Goal: Transaction & Acquisition: Obtain resource

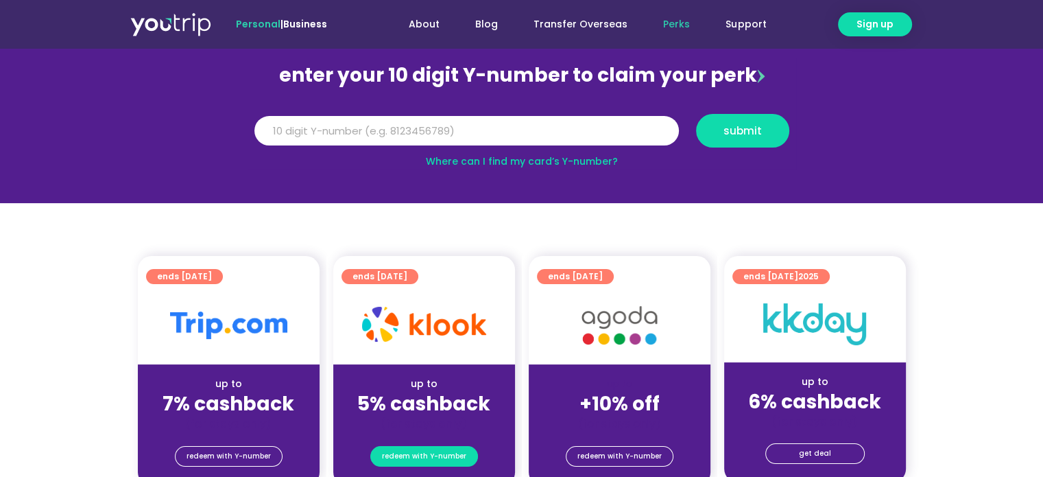
click at [442, 459] on span "redeem with Y-number" at bounding box center [424, 456] width 84 height 19
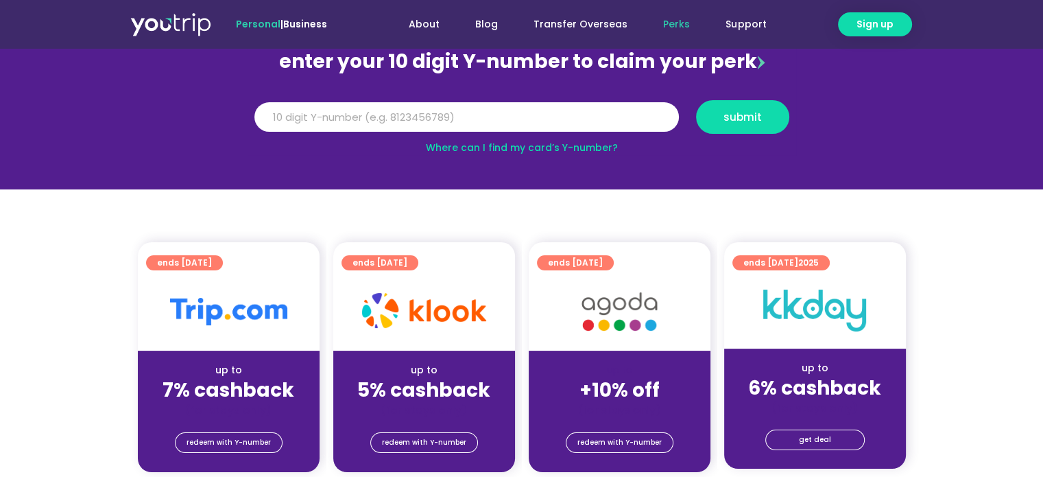
click at [419, 276] on div at bounding box center [424, 311] width 182 height 78
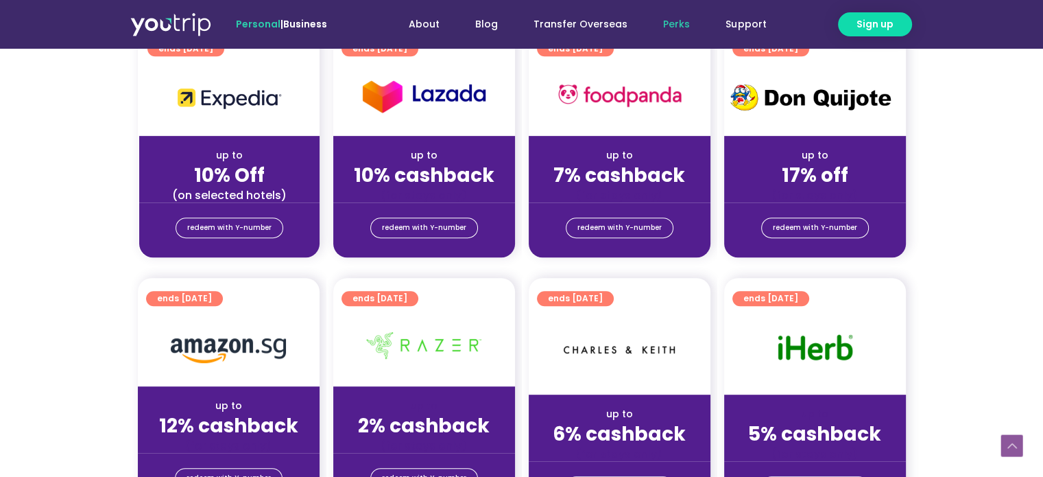
scroll to position [700, 0]
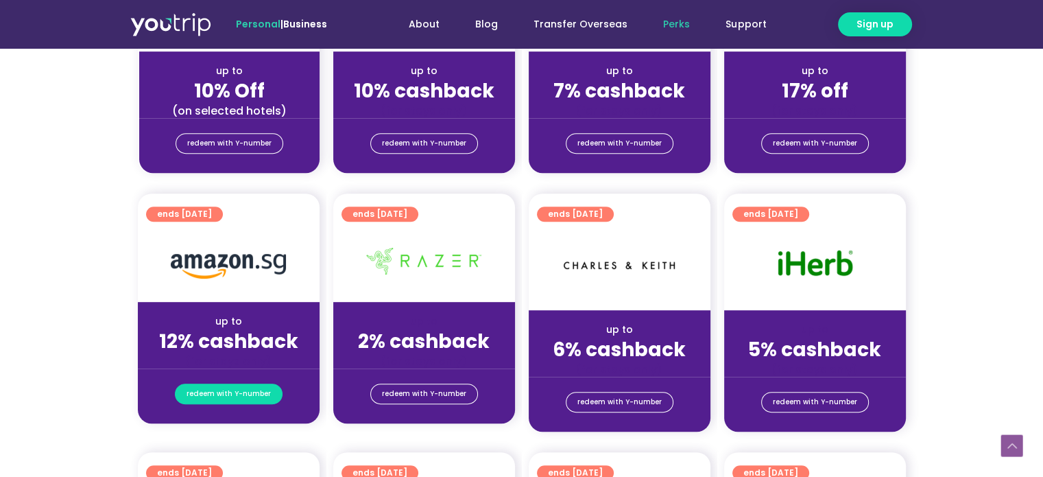
click at [255, 397] on span "redeem with Y-number" at bounding box center [229, 393] width 84 height 19
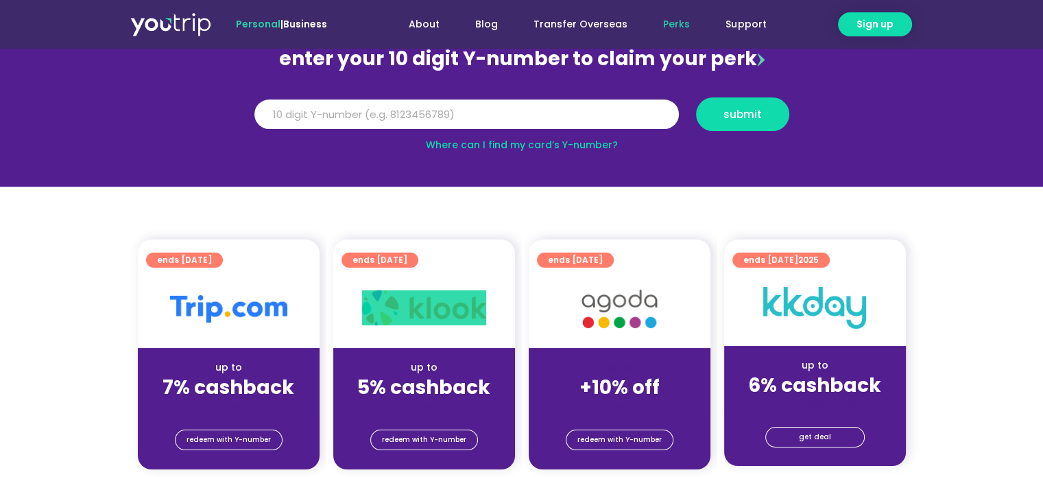
scroll to position [151, 0]
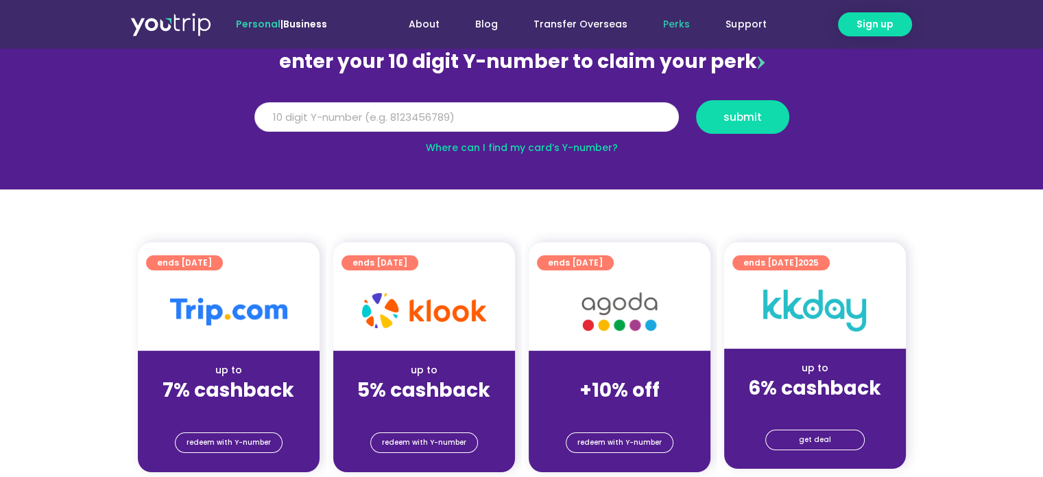
click at [338, 123] on input "Y Number" at bounding box center [467, 117] width 425 height 30
type input "8161696647"
drag, startPoint x: 405, startPoint y: 123, endPoint x: 239, endPoint y: 173, distance: 172.8
click at [239, 173] on section "enter your 10 digit Y-number to claim your perk Y Number 8161696647 submit Wher…" at bounding box center [521, 94] width 1043 height 189
click at [735, 107] on button "submit" at bounding box center [742, 117] width 93 height 34
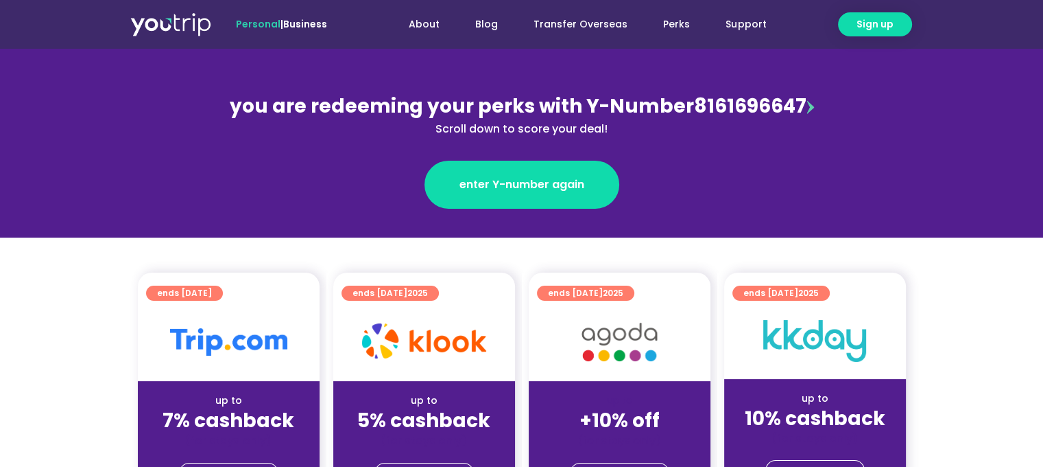
scroll to position [206, 0]
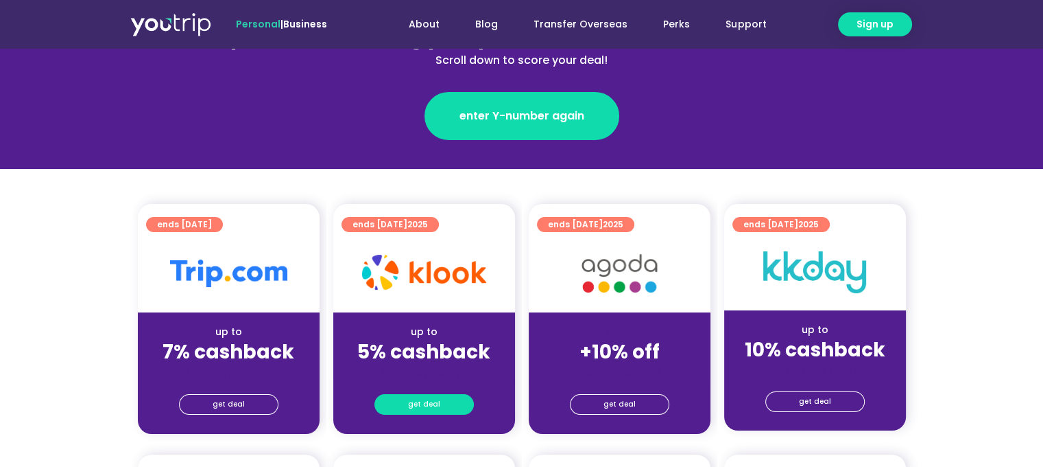
click at [423, 403] on span "get deal" at bounding box center [424, 403] width 32 height 19
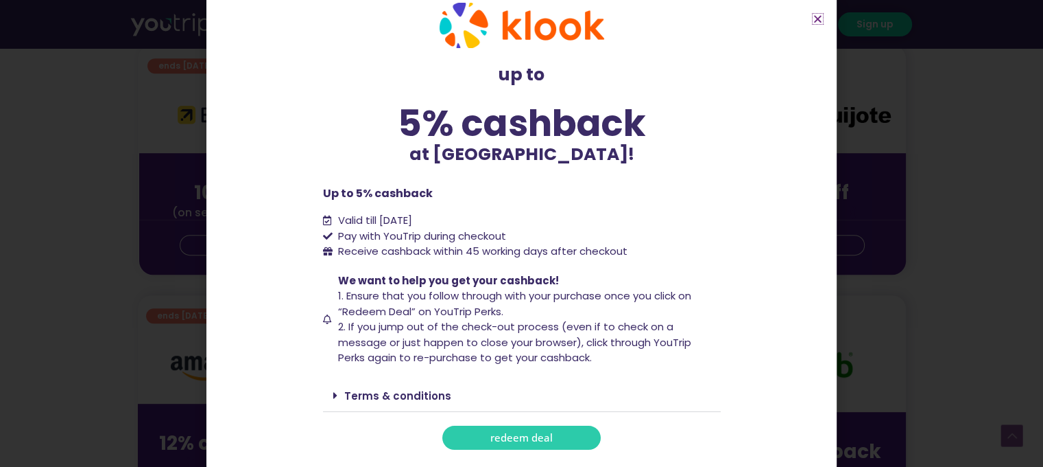
scroll to position [617, 0]
click at [506, 432] on span "redeem deal" at bounding box center [522, 437] width 62 height 10
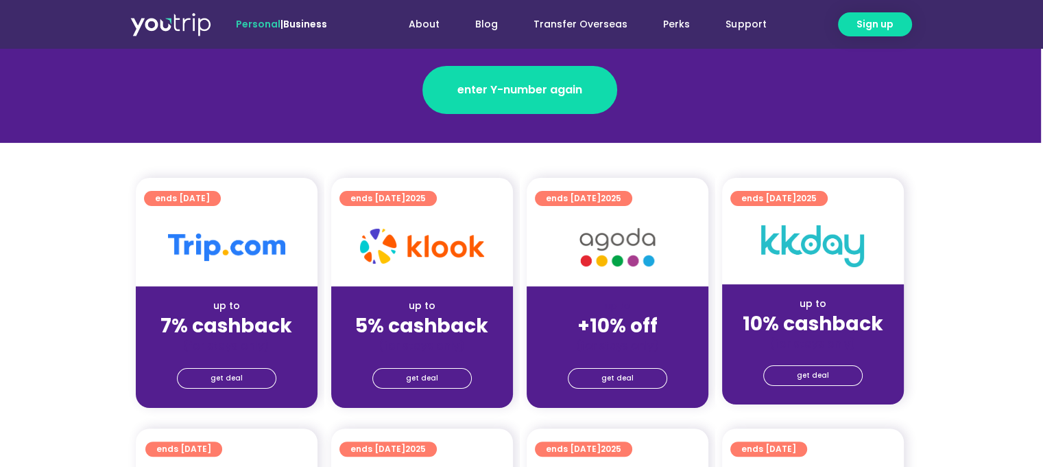
scroll to position [343, 2]
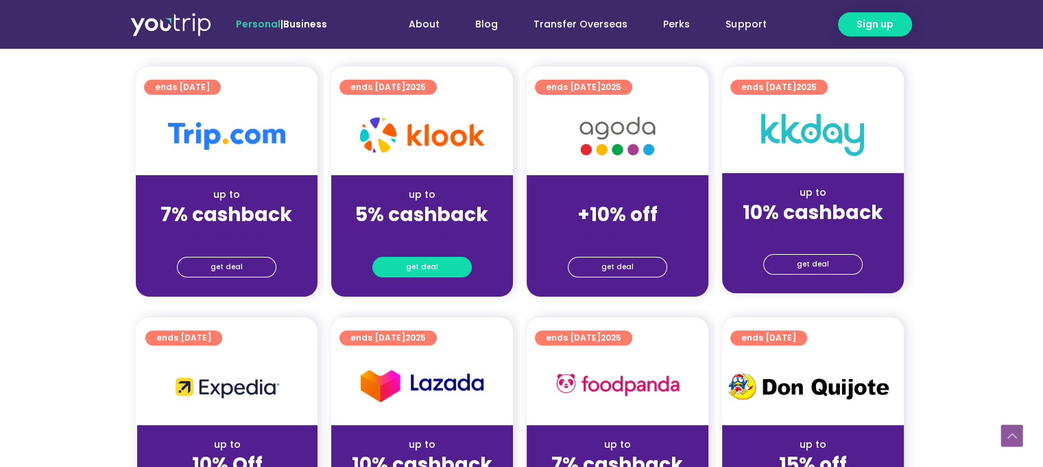
click at [438, 270] on link "get deal" at bounding box center [422, 267] width 99 height 21
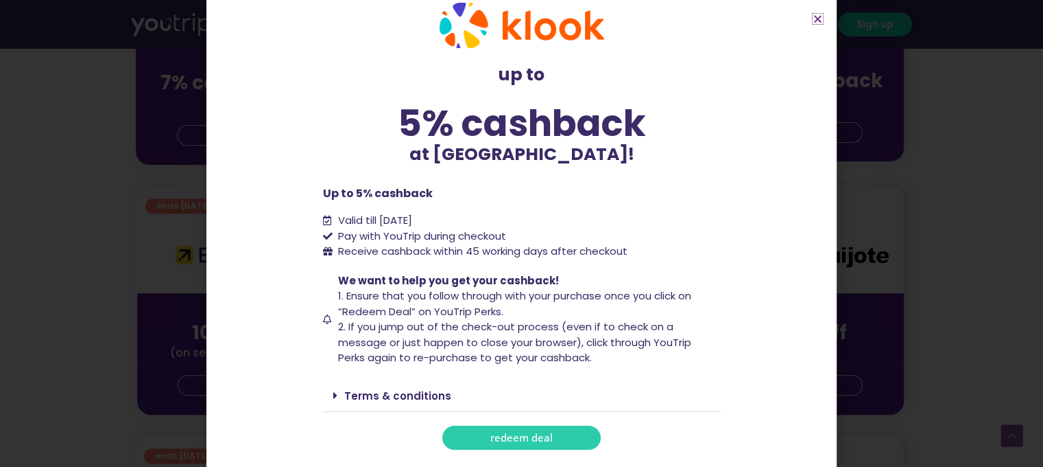
scroll to position [617, 2]
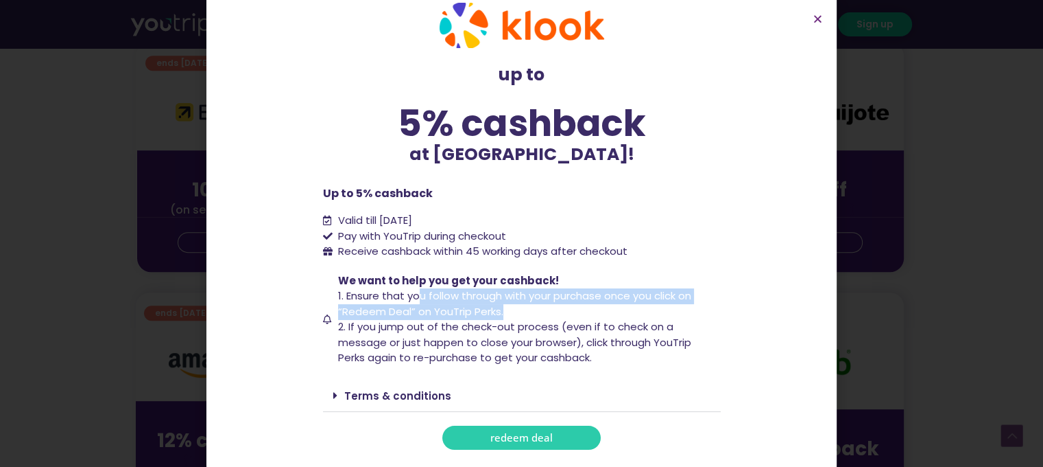
drag, startPoint x: 414, startPoint y: 301, endPoint x: 515, endPoint y: 307, distance: 100.4
click at [515, 307] on span "We want to help you get your cashback! 1. Ensure that you follow through with y…" at bounding box center [528, 319] width 386 height 93
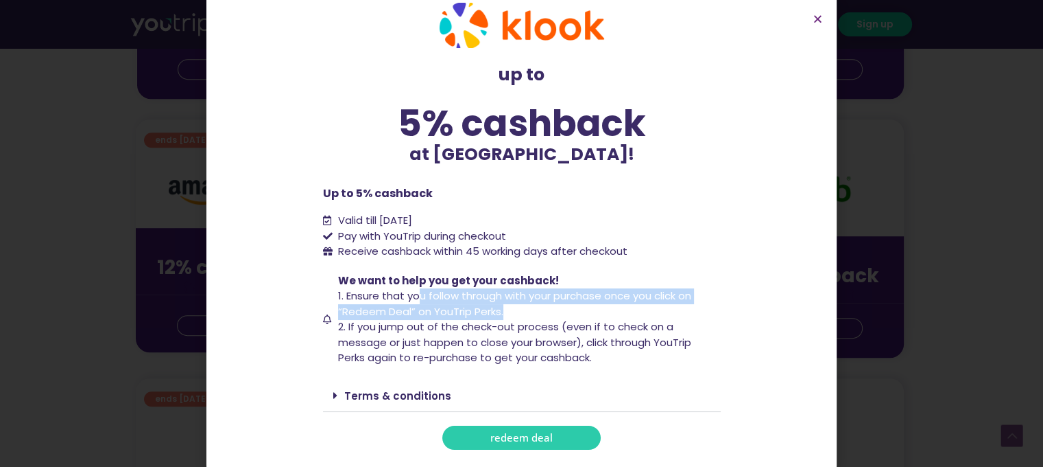
scroll to position [823, 2]
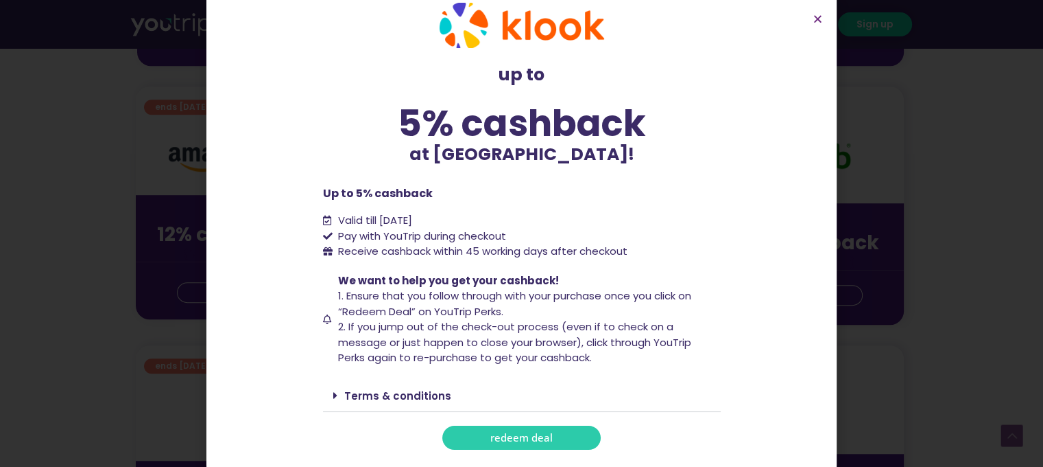
click at [427, 386] on div "Terms & conditions" at bounding box center [522, 395] width 398 height 32
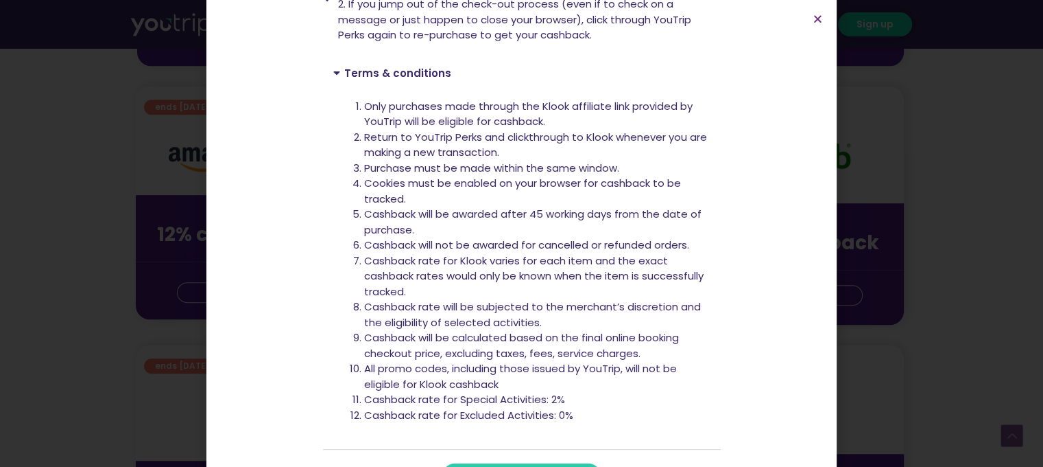
scroll to position [368, 0]
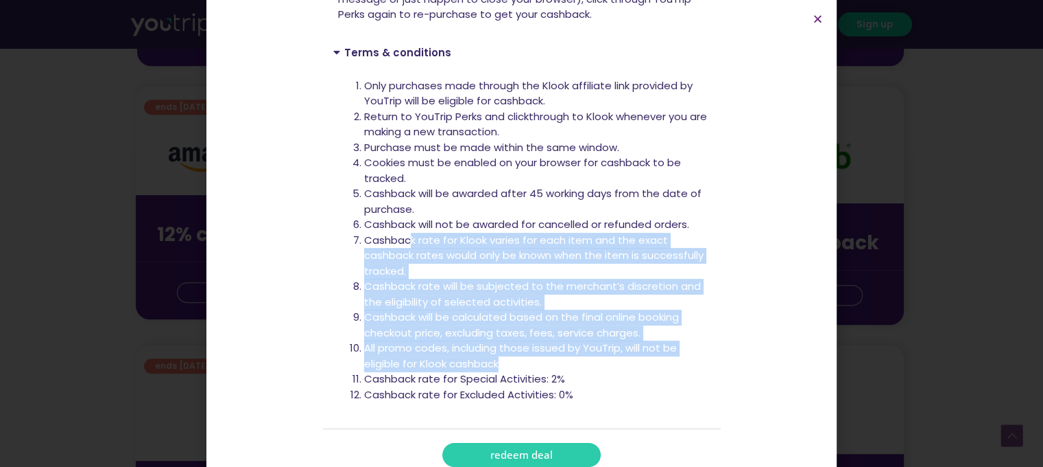
drag, startPoint x: 403, startPoint y: 241, endPoint x: 567, endPoint y: 358, distance: 200.7
click at [567, 358] on ol "Only purchases made through the Klook affiliate link provided by YouTrip will b…" at bounding box center [537, 240] width 346 height 324
click at [567, 358] on li "All promo codes, including those issued by YouTrip, will not be eligible for Kl…" at bounding box center [537, 355] width 346 height 31
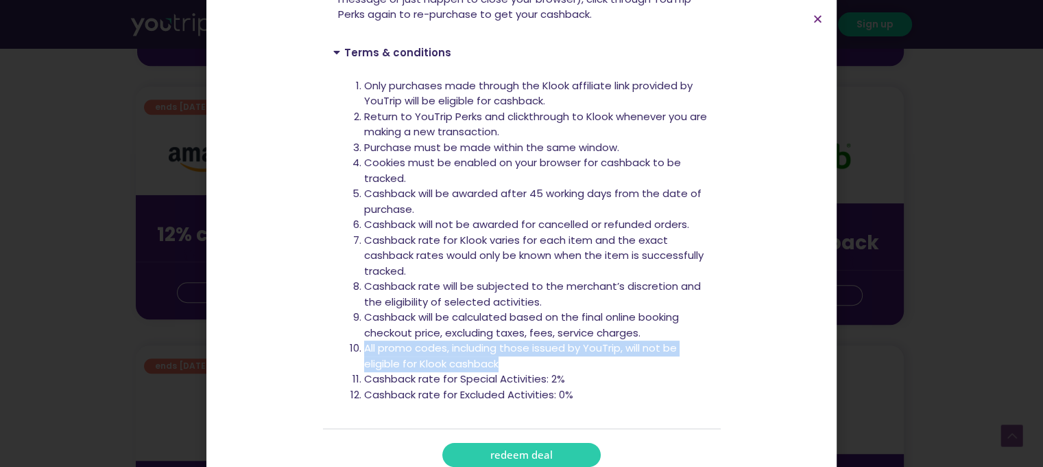
drag, startPoint x: 498, startPoint y: 359, endPoint x: 358, endPoint y: 355, distance: 140.0
click at [364, 355] on li "All promo codes, including those issued by YouTrip, will not be eligible for Kl…" at bounding box center [537, 355] width 346 height 31
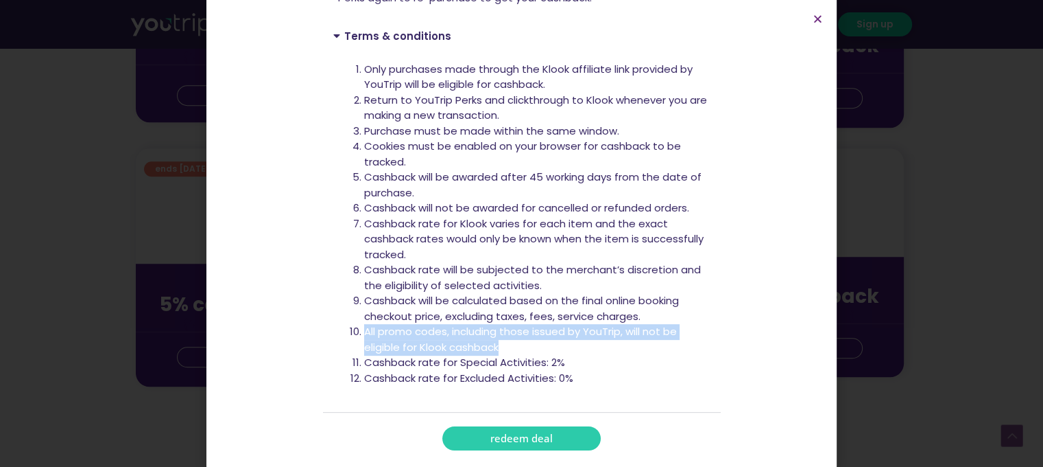
scroll to position [1029, 2]
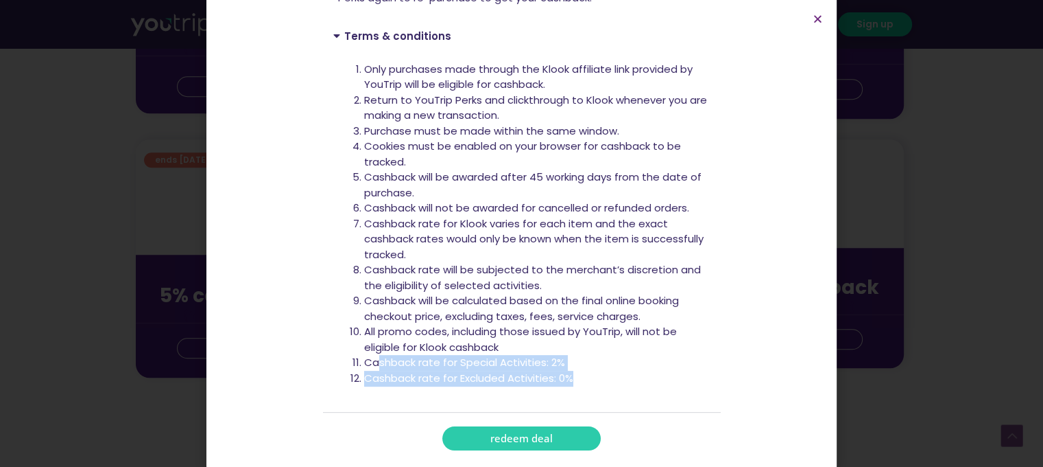
drag, startPoint x: 373, startPoint y: 359, endPoint x: 598, endPoint y: 372, distance: 226.1
click at [598, 372] on ol "Only purchases made through the Klook affiliate link provided by YouTrip will b…" at bounding box center [537, 224] width 346 height 324
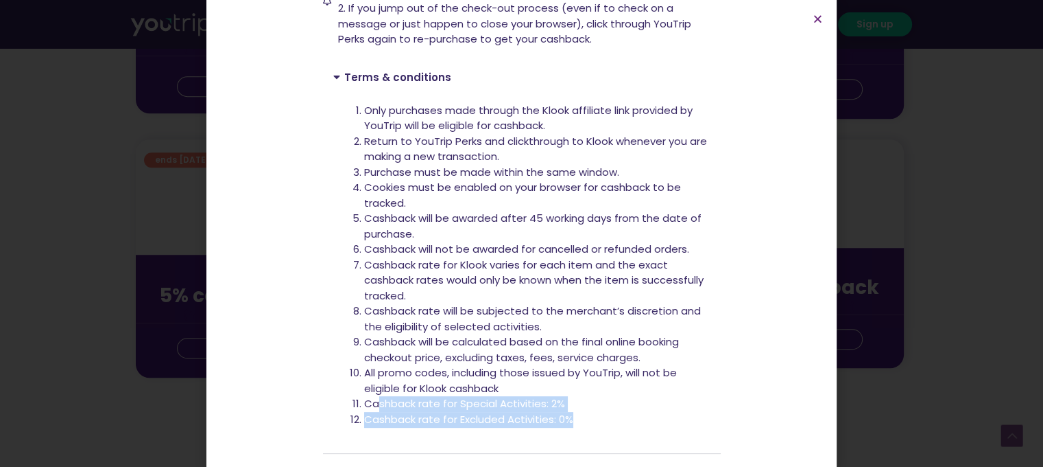
scroll to position [384, 0]
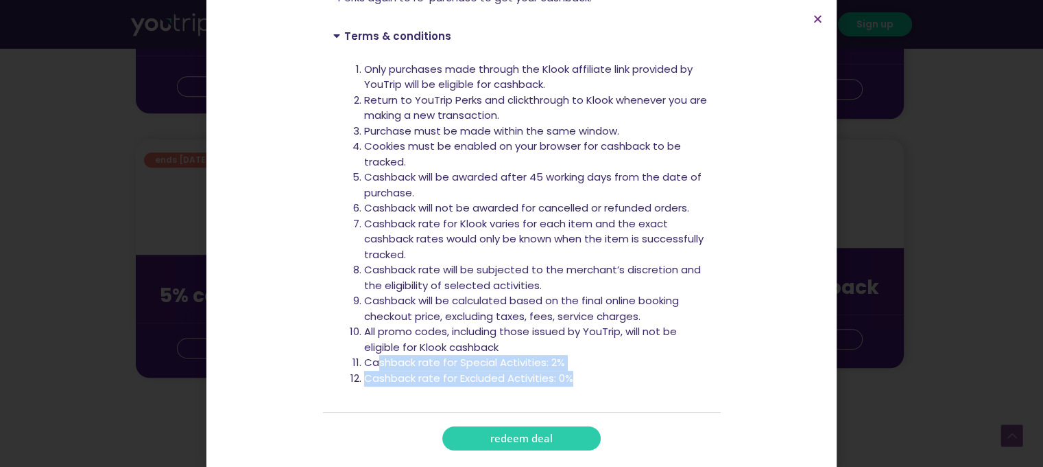
click at [519, 436] on span "redeem deal" at bounding box center [522, 438] width 62 height 10
